Goal: Communication & Community: Answer question/provide support

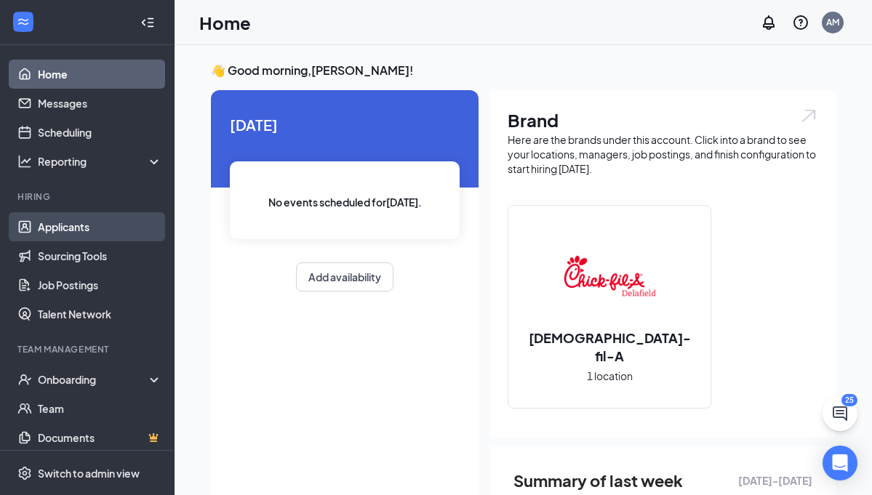
click at [93, 224] on link "Applicants" at bounding box center [100, 226] width 124 height 29
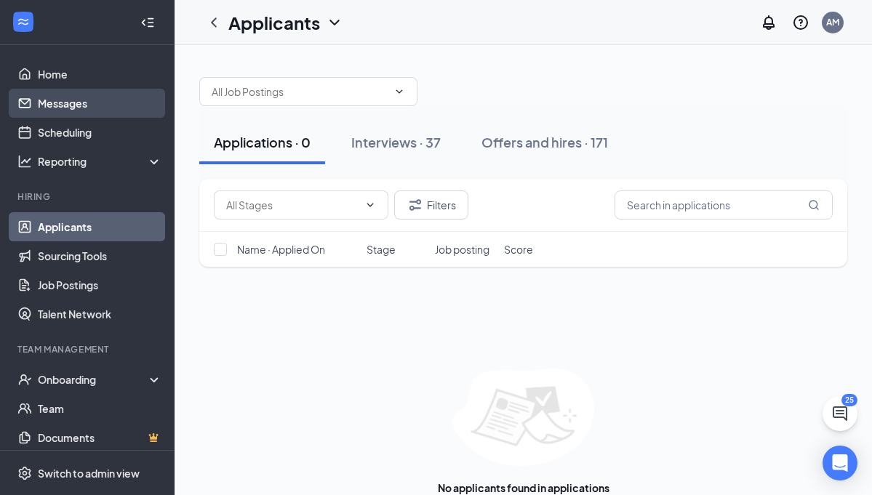
click at [60, 114] on link "Messages" at bounding box center [100, 103] width 124 height 29
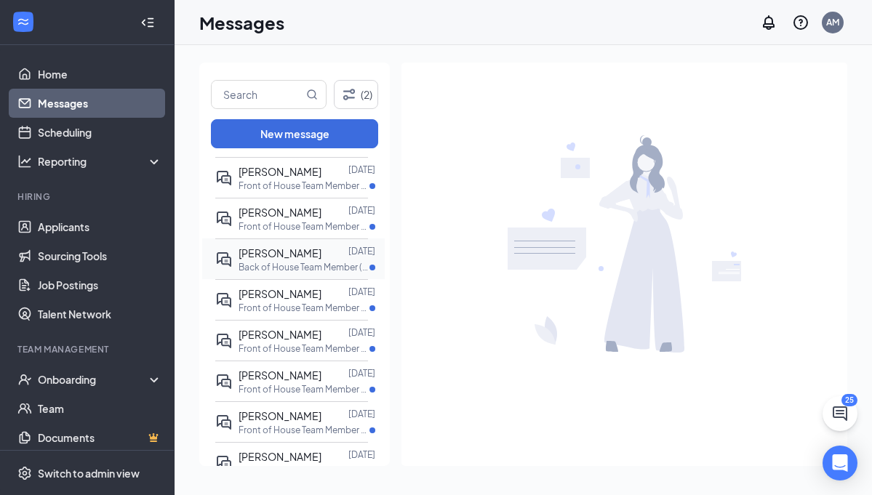
scroll to position [77, 0]
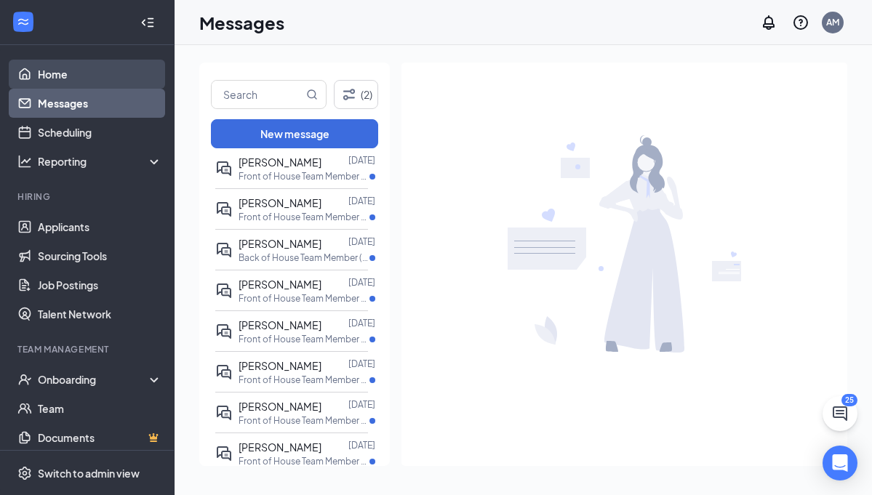
click at [57, 65] on link "Home" at bounding box center [100, 74] width 124 height 29
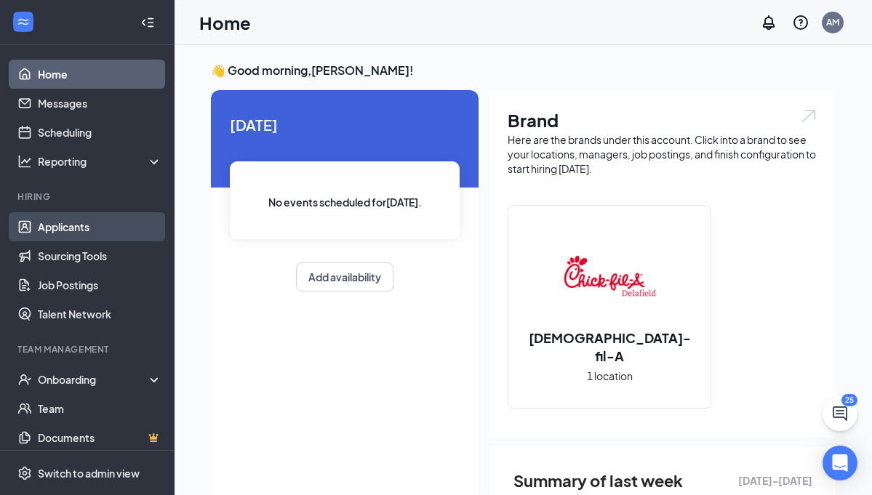
click at [83, 219] on link "Applicants" at bounding box center [100, 226] width 124 height 29
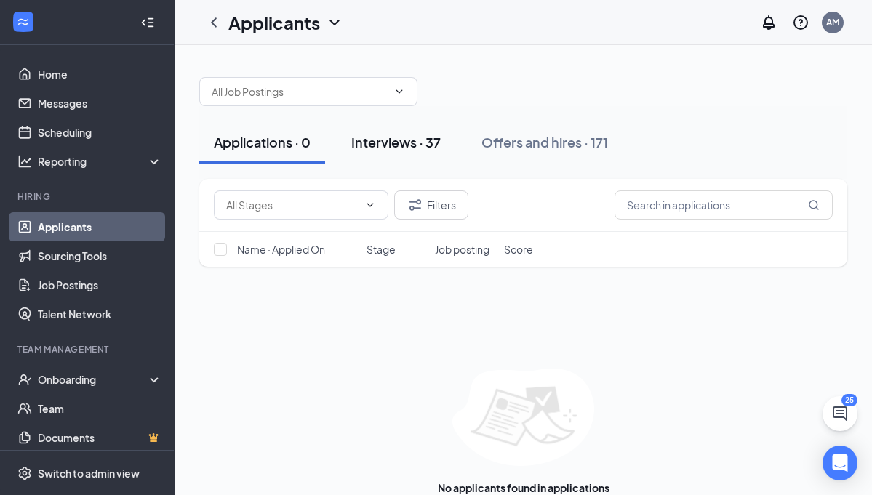
click at [428, 148] on div "Interviews · 37" at bounding box center [395, 142] width 89 height 18
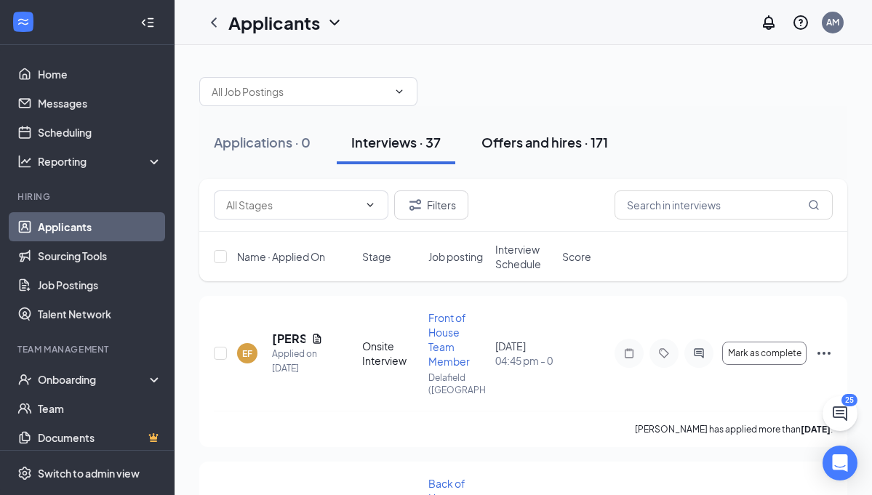
click at [546, 144] on div "Offers and hires · 171" at bounding box center [545, 142] width 127 height 18
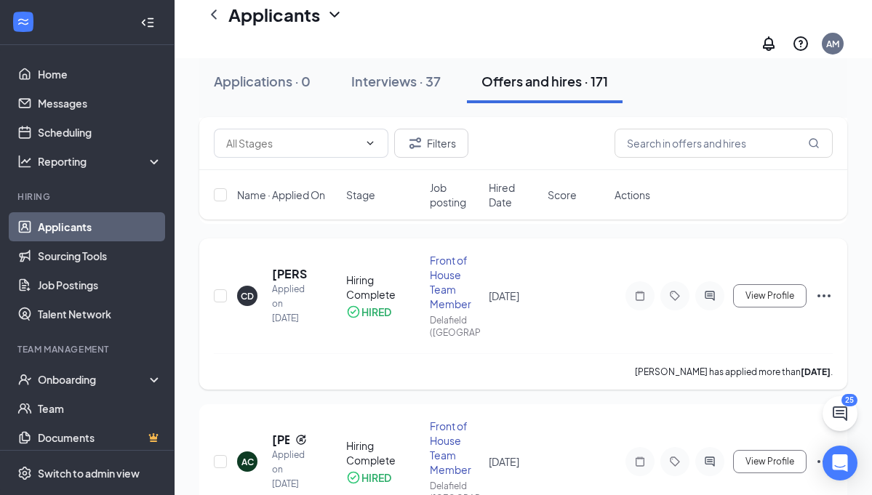
scroll to position [236, 0]
click at [284, 267] on h5 "[PERSON_NAME]" at bounding box center [289, 275] width 35 height 16
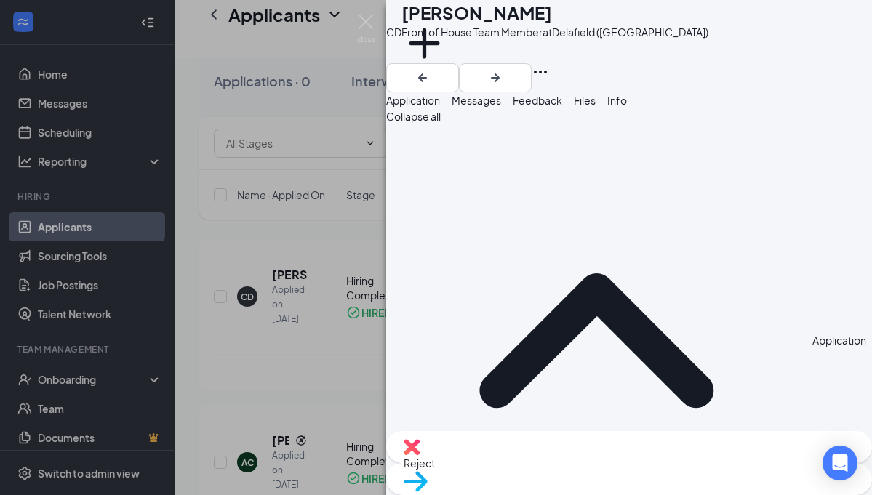
click at [501, 108] on button "Messages" at bounding box center [476, 100] width 49 height 16
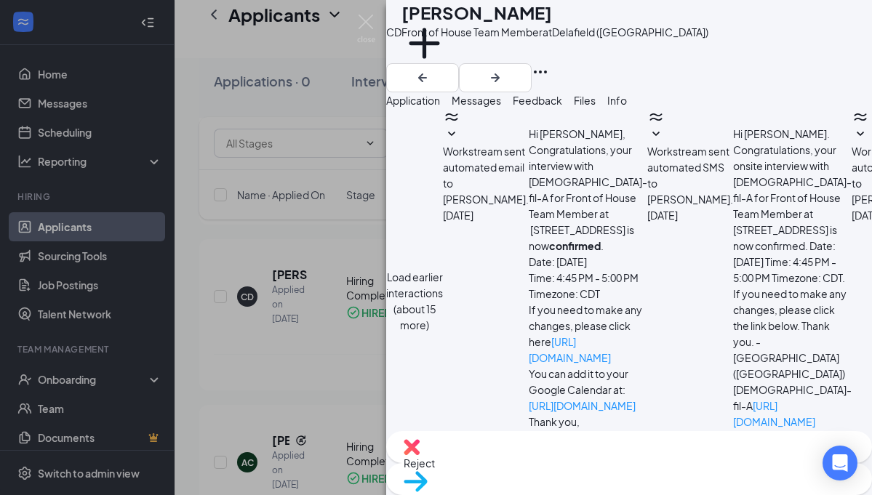
scroll to position [512, 0]
type textarea "H"
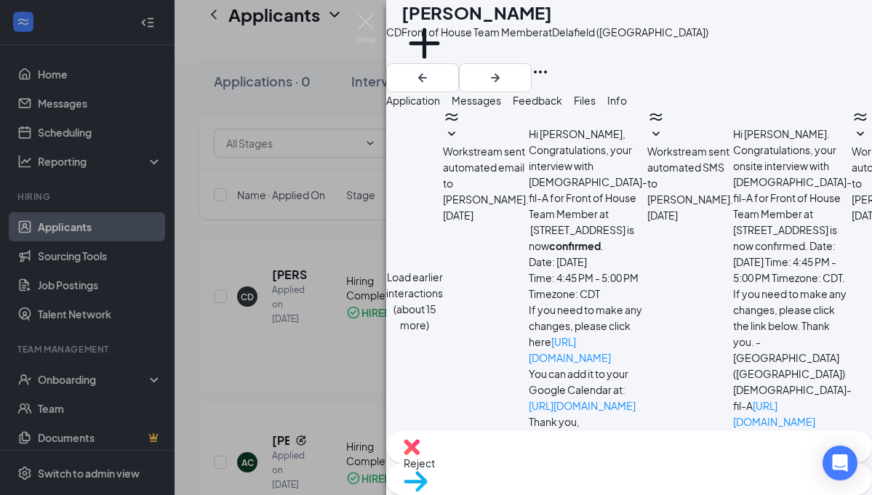
type textarea "Good morning [PERSON_NAME], does [DATE] work for you or would you like to plan …"
click at [366, 23] on img at bounding box center [366, 29] width 18 height 28
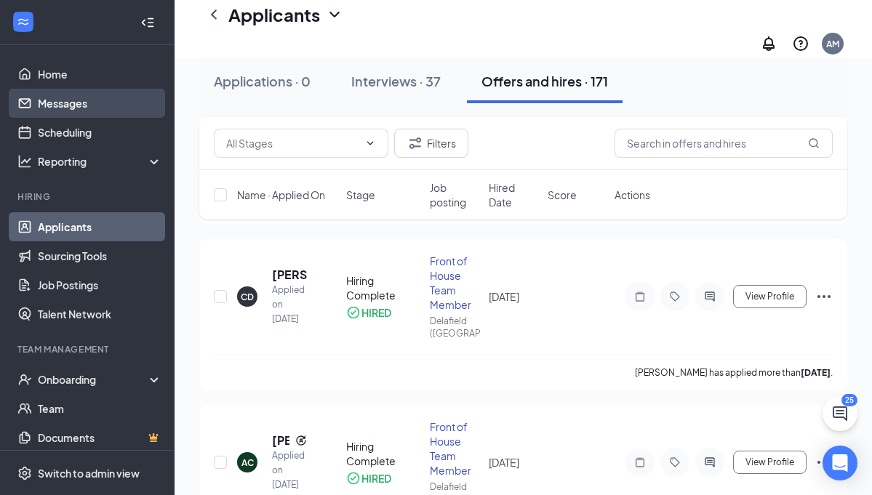
click at [84, 103] on link "Messages" at bounding box center [100, 103] width 124 height 29
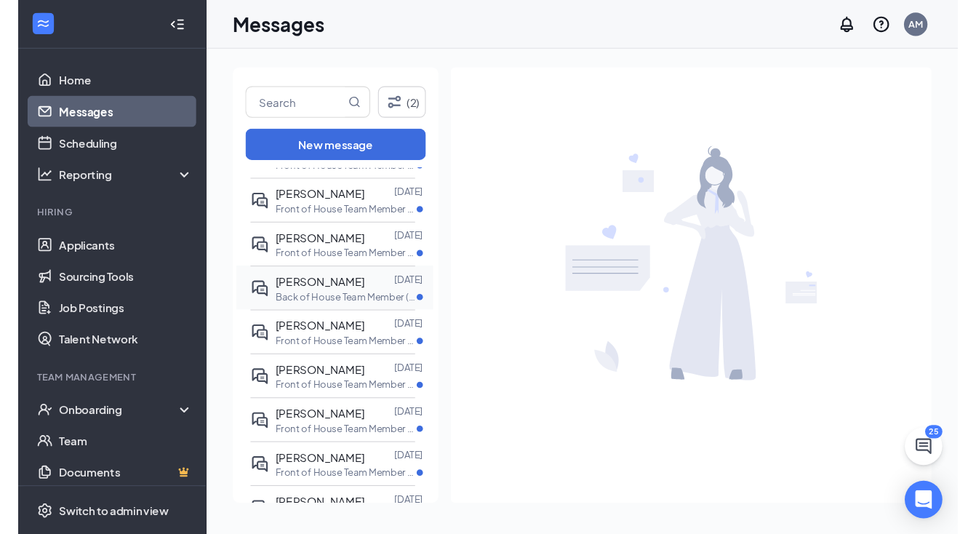
scroll to position [71, 0]
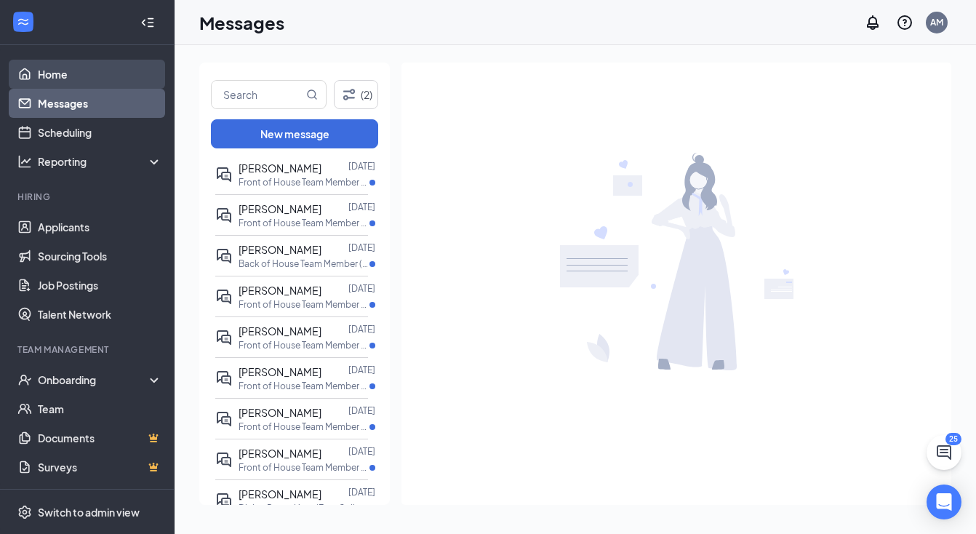
click at [87, 81] on link "Home" at bounding box center [100, 74] width 124 height 29
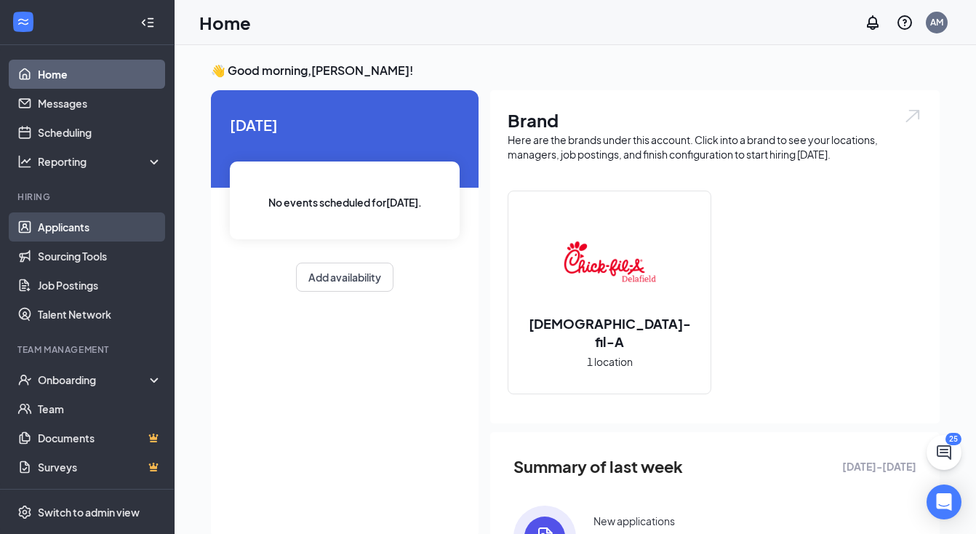
click at [69, 231] on link "Applicants" at bounding box center [100, 226] width 124 height 29
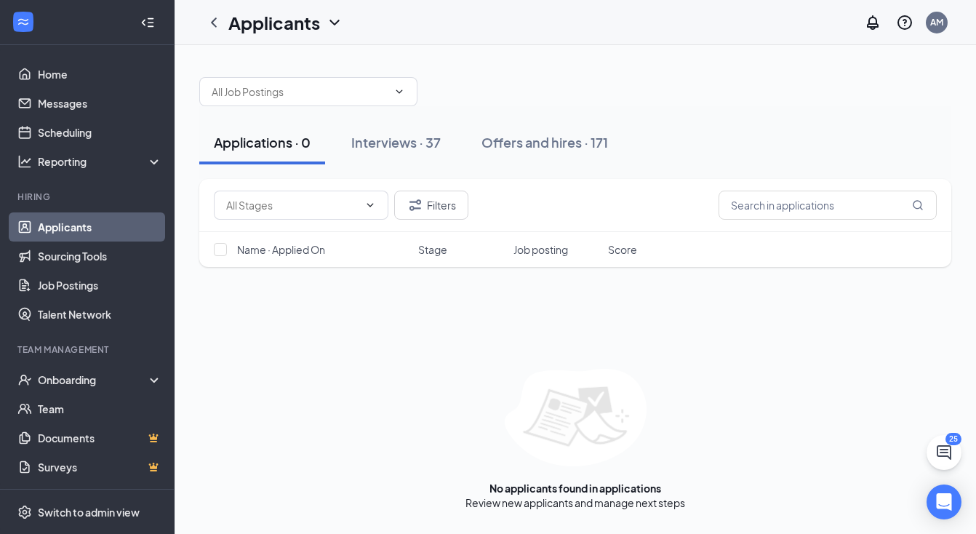
click at [79, 230] on link "Applicants" at bounding box center [100, 226] width 124 height 29
click at [20, 9] on div at bounding box center [23, 22] width 26 height 26
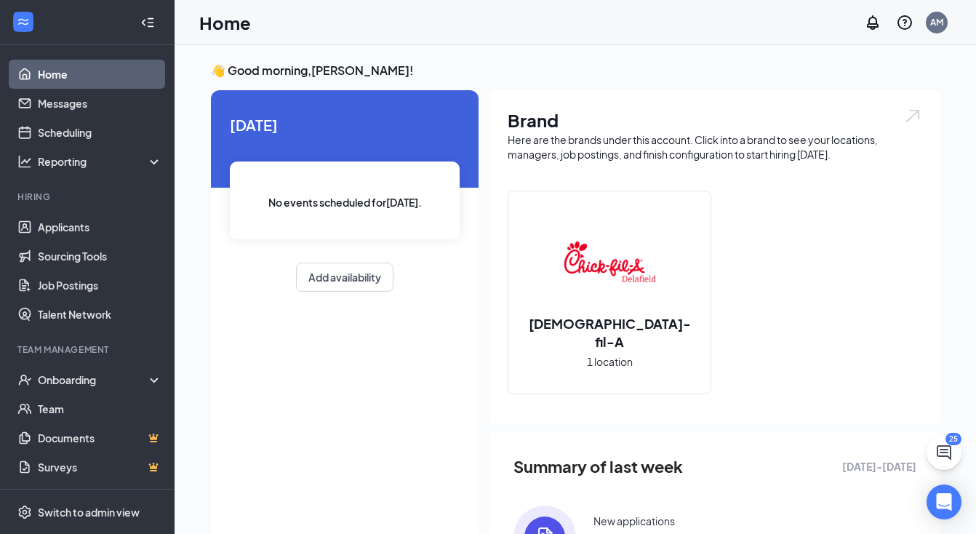
click at [79, 71] on link "Home" at bounding box center [100, 74] width 124 height 29
click at [91, 228] on link "Applicants" at bounding box center [100, 226] width 124 height 29
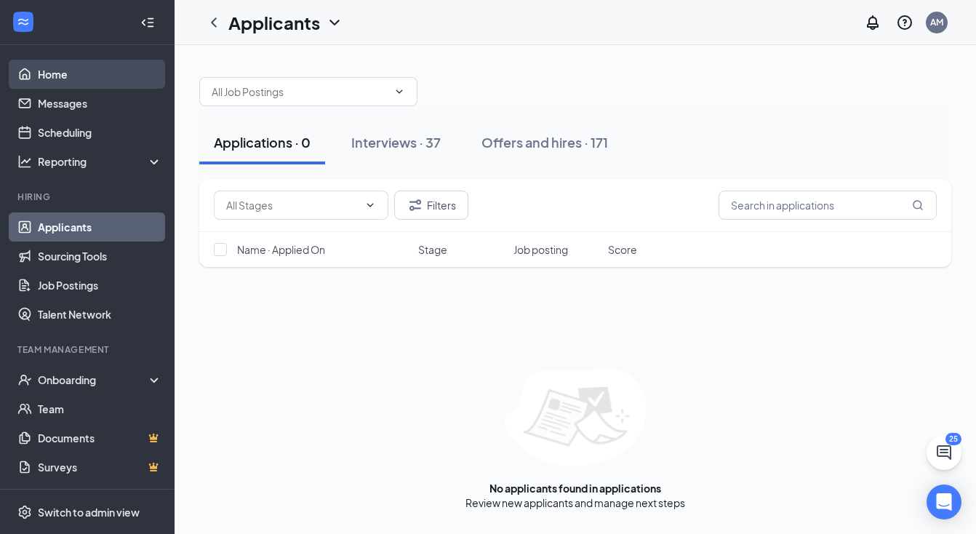
click at [43, 64] on link "Home" at bounding box center [100, 74] width 124 height 29
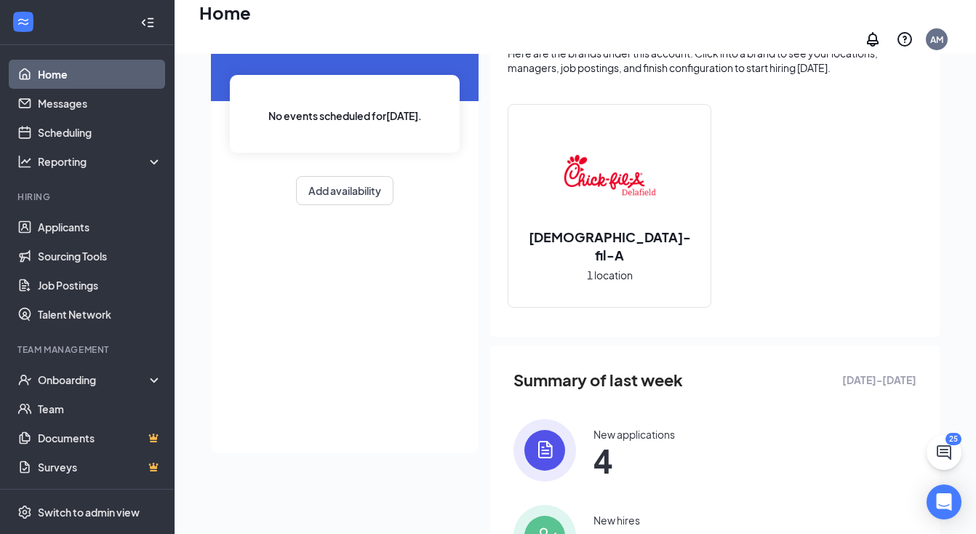
scroll to position [97, 0]
